Goal: Task Accomplishment & Management: Use online tool/utility

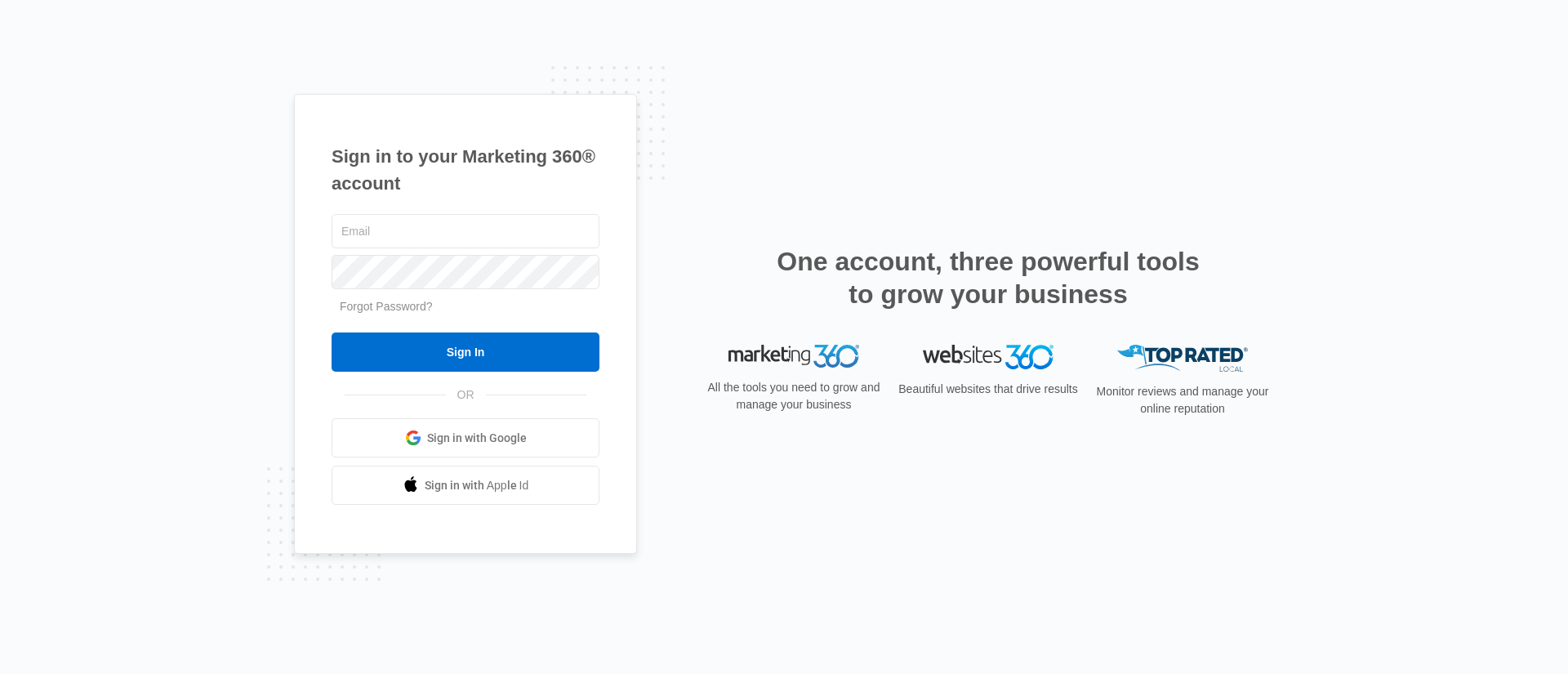
type input "[PERSON_NAME][EMAIL_ADDRESS][PERSON_NAME][DOMAIN_NAME]"
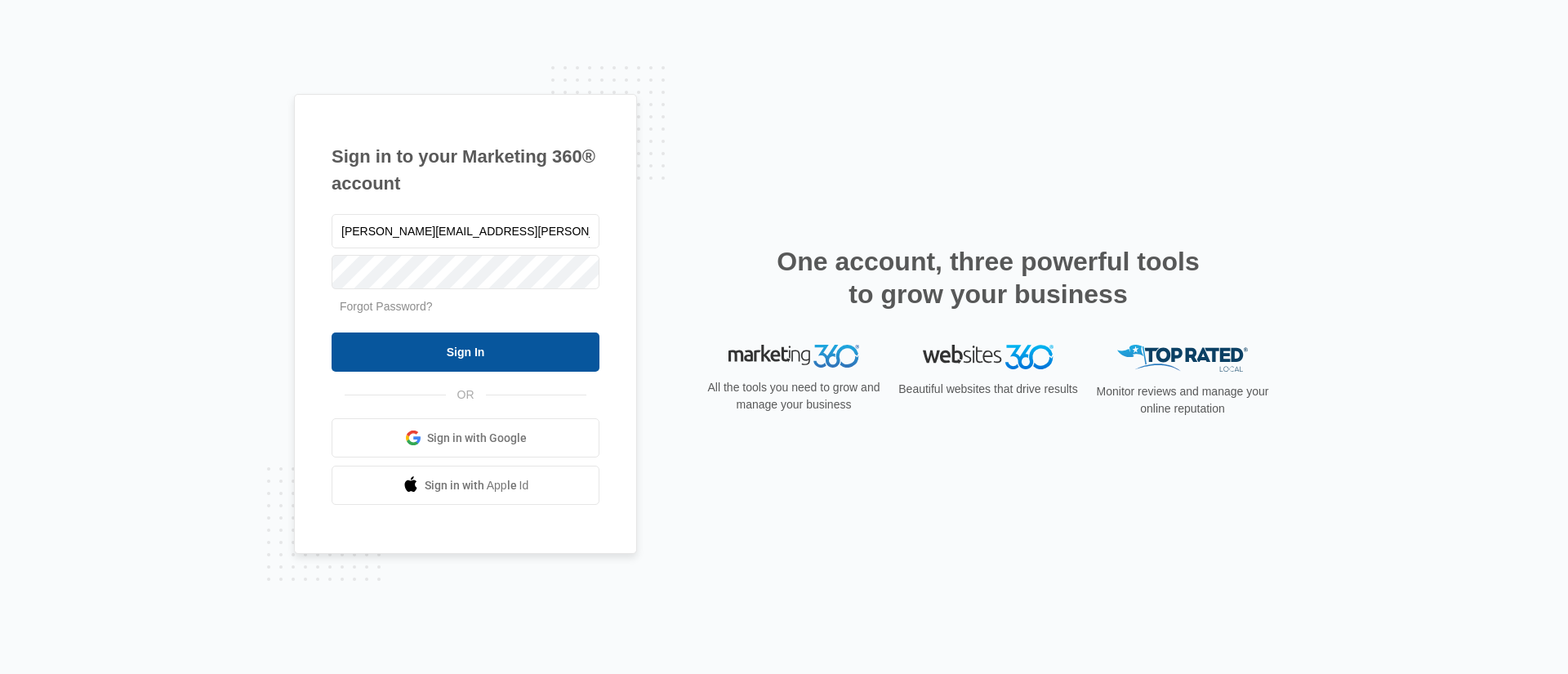
click at [387, 346] on input "Sign In" at bounding box center [465, 351] width 268 height 39
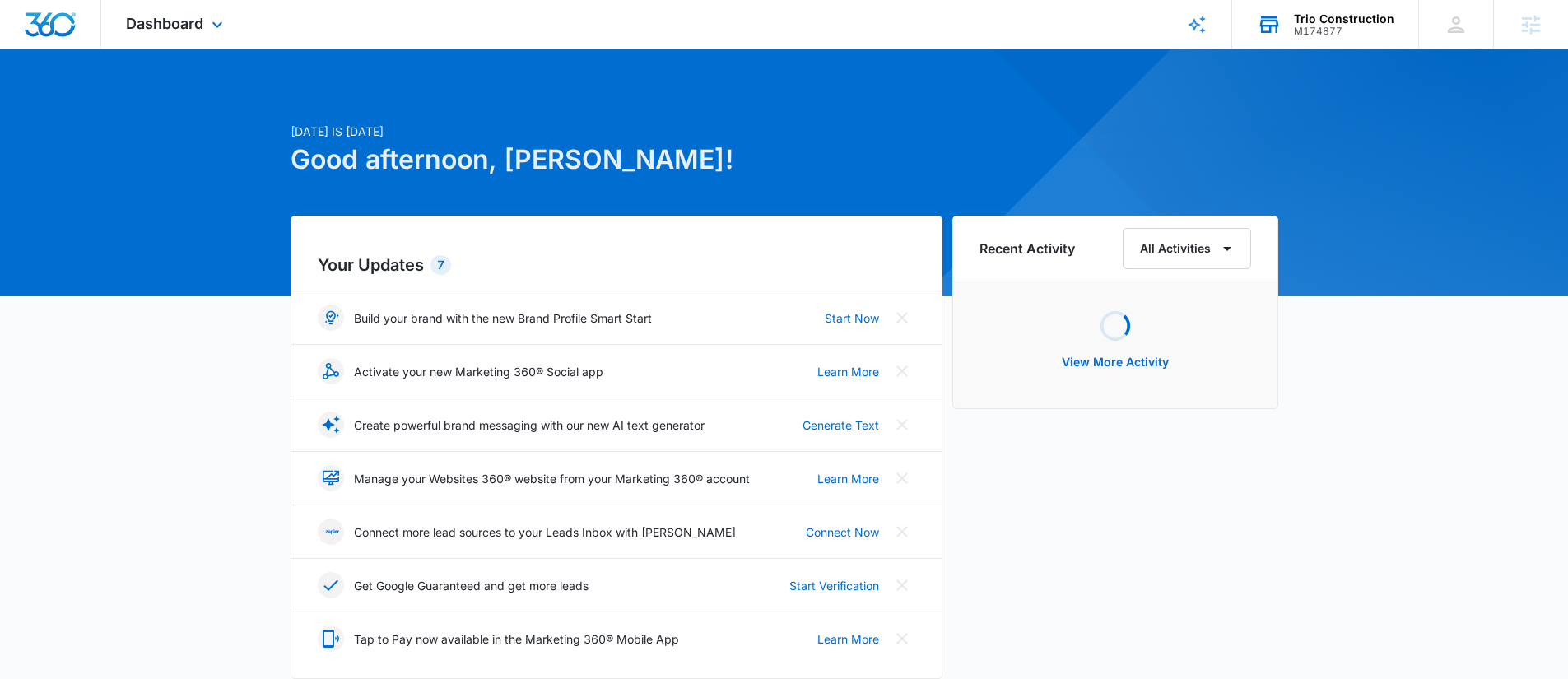
click at [1331, 14] on div "Trio Construction" at bounding box center [1344, 19] width 101 height 13
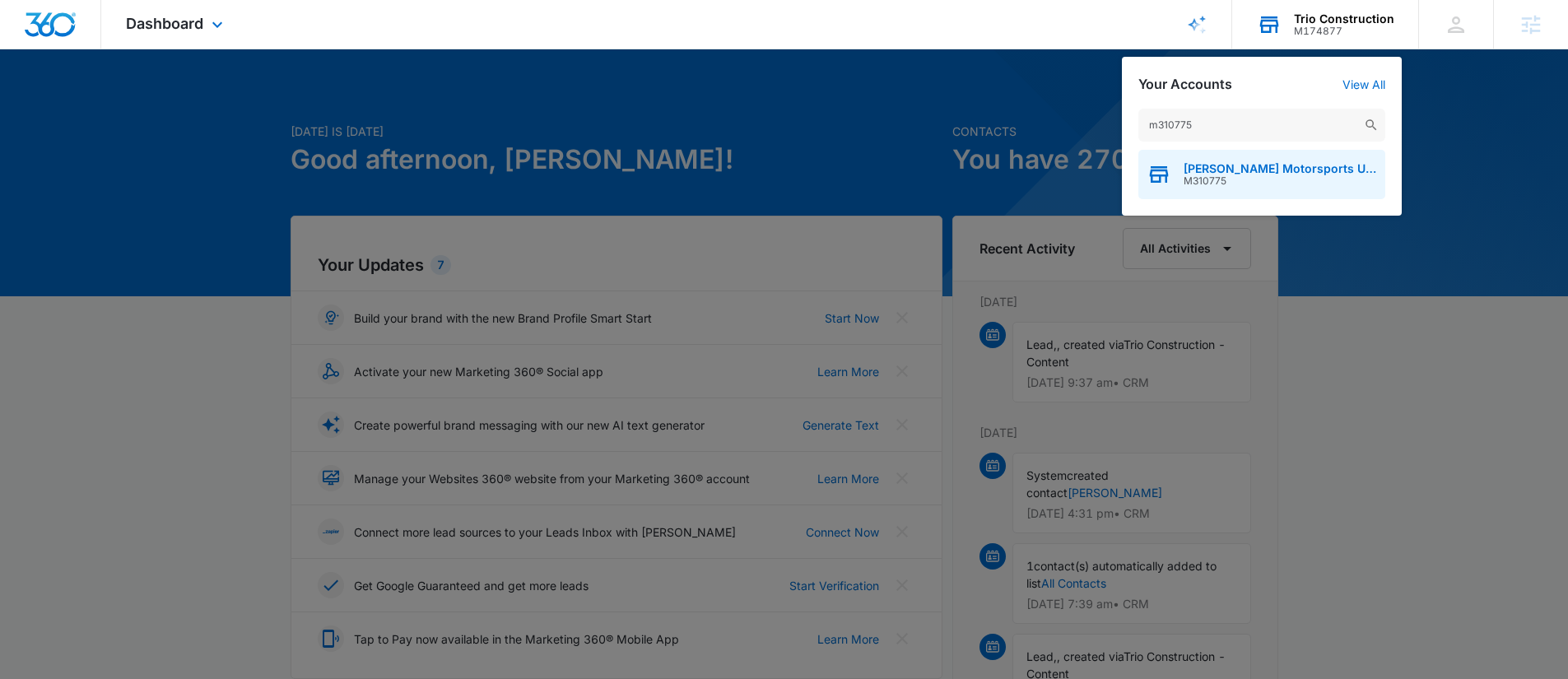
type input "m310775"
click at [1266, 187] on div "Walter Motorsports USA, LLC M310775" at bounding box center [1262, 174] width 247 height 49
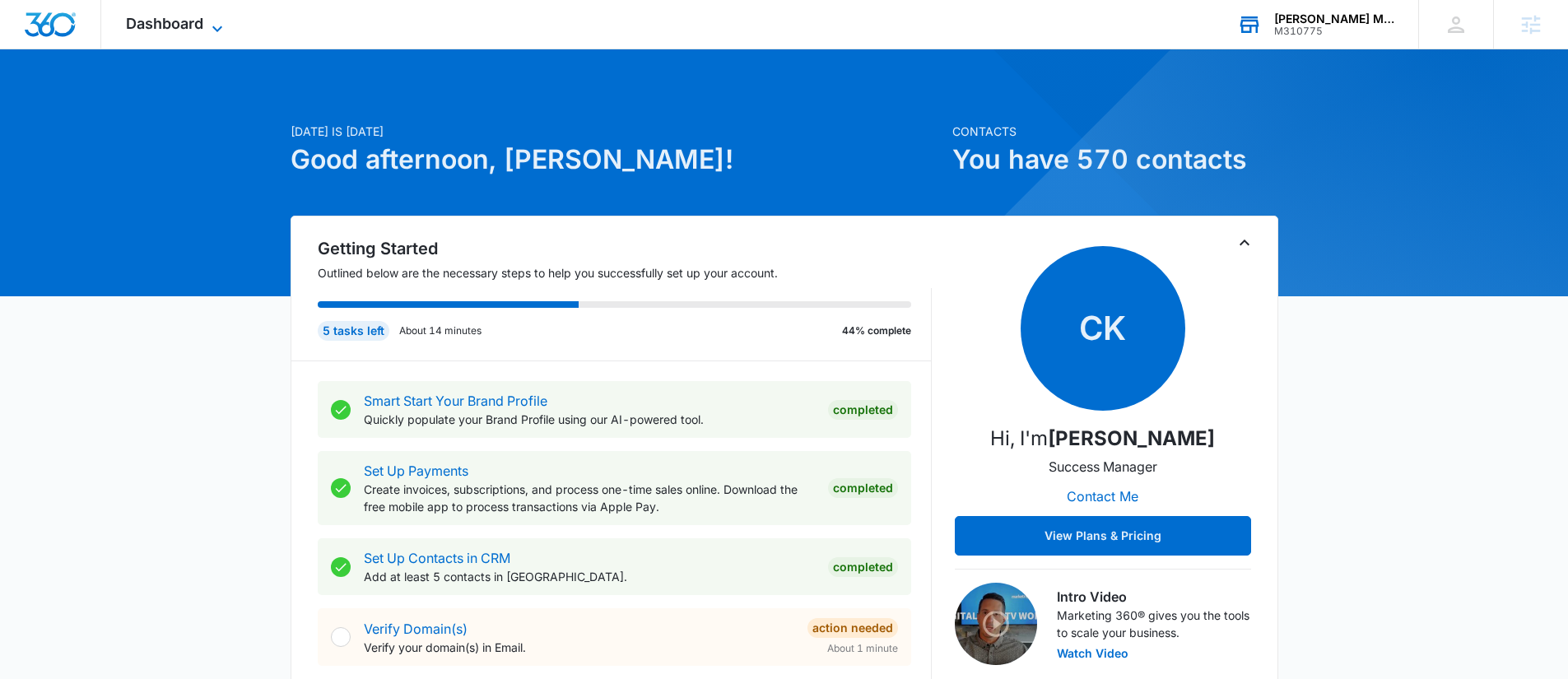
click at [157, 17] on span "Dashboard" at bounding box center [164, 23] width 77 height 17
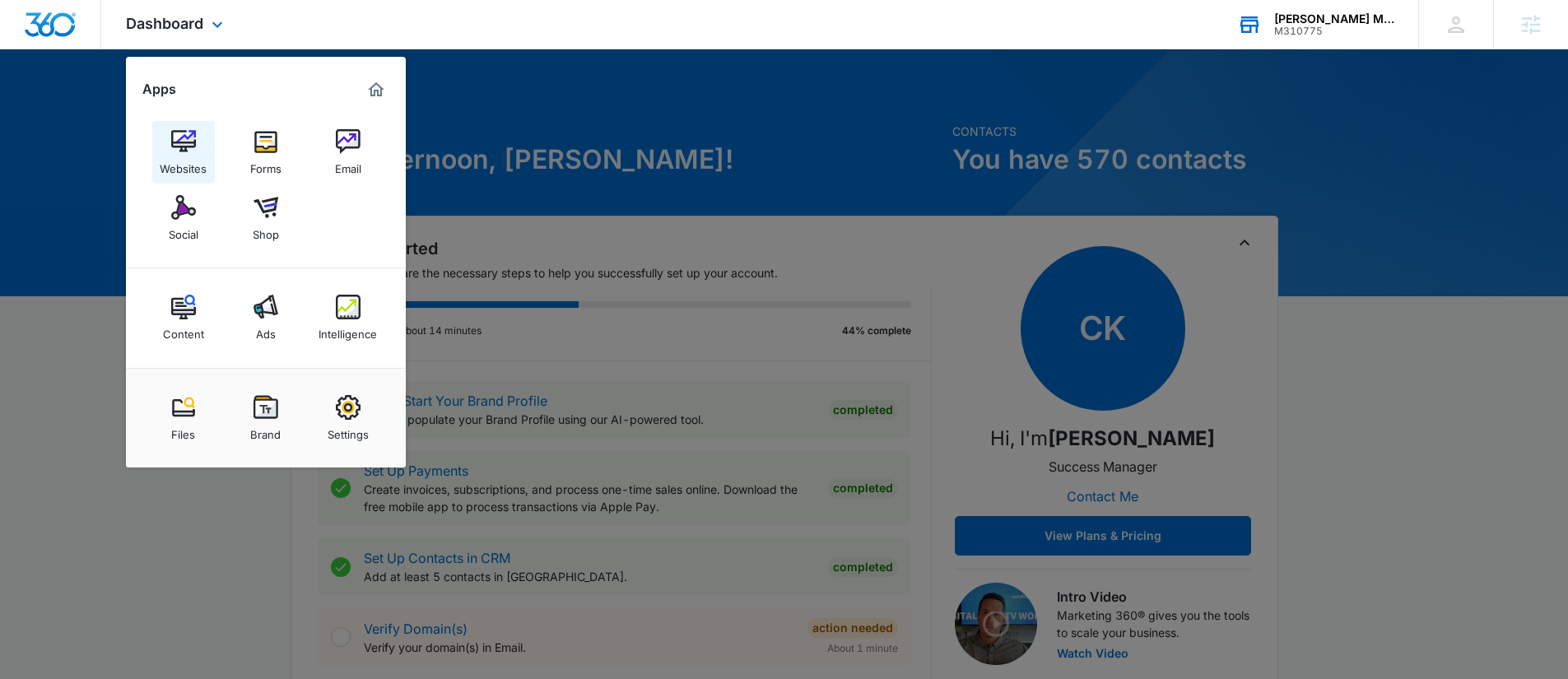
click at [172, 138] on img at bounding box center [184, 142] width 25 height 25
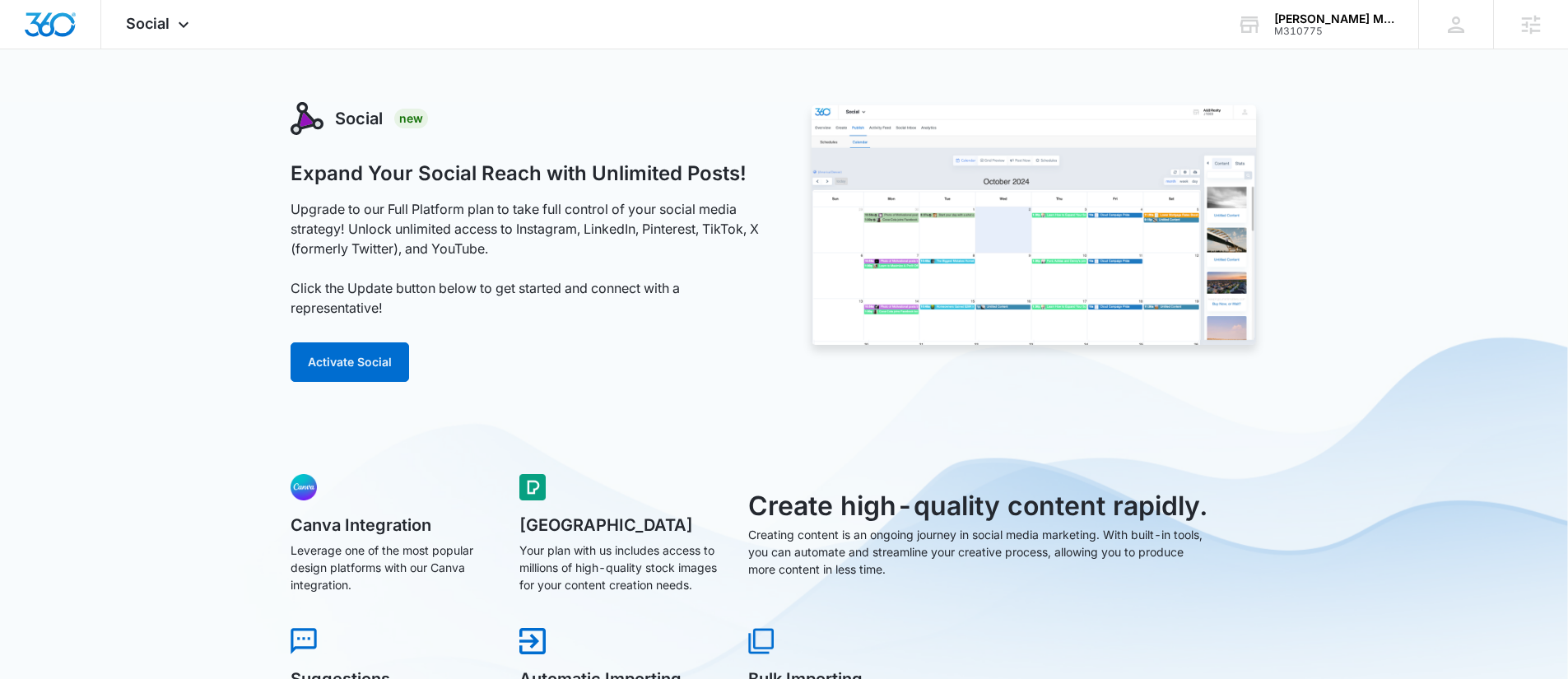
click at [297, 177] on h1 "Expand Your Social Reach with Unlimited Posts!" at bounding box center [518, 174] width 456 height 25
